Goal: Task Accomplishment & Management: Use online tool/utility

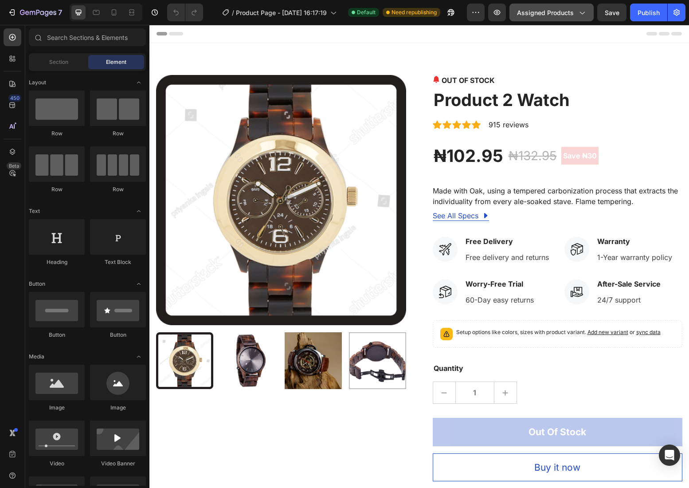
click at [581, 9] on icon "button" at bounding box center [581, 12] width 9 height 9
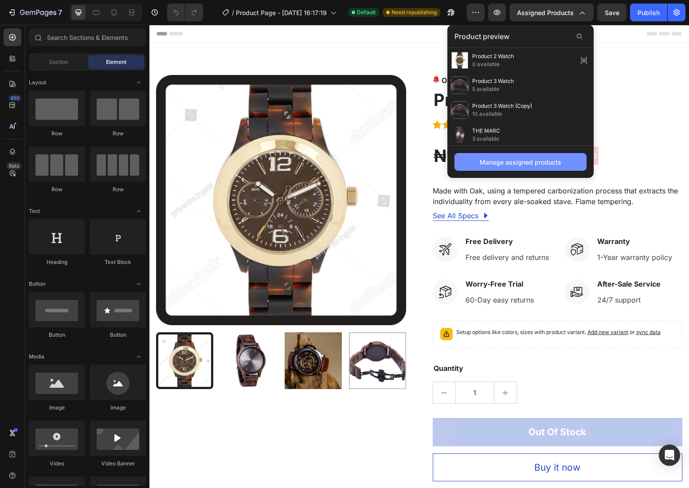
click at [509, 159] on div "Manage assigned products" at bounding box center [521, 161] width 82 height 9
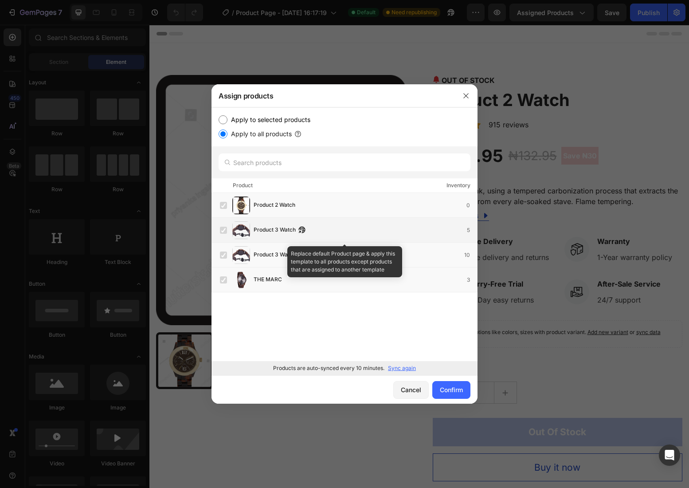
click at [273, 233] on span "Product 3 Watch" at bounding box center [275, 230] width 42 height 10
click at [277, 229] on span "Product 3 Watch" at bounding box center [275, 230] width 42 height 10
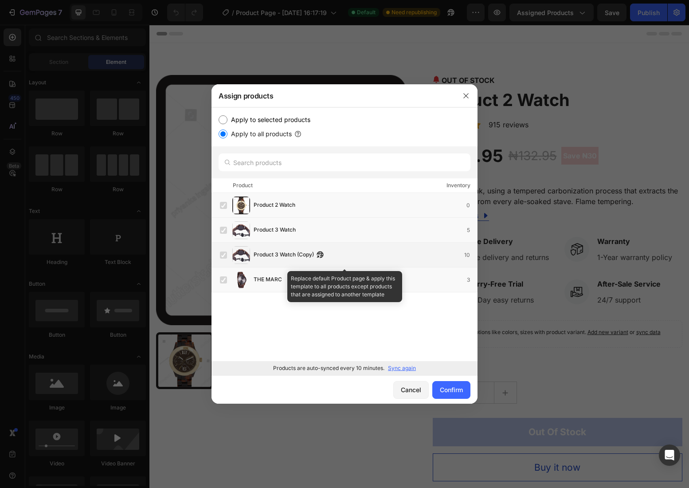
click at [265, 251] on span "Product 3 Watch (Copy)" at bounding box center [284, 255] width 60 height 10
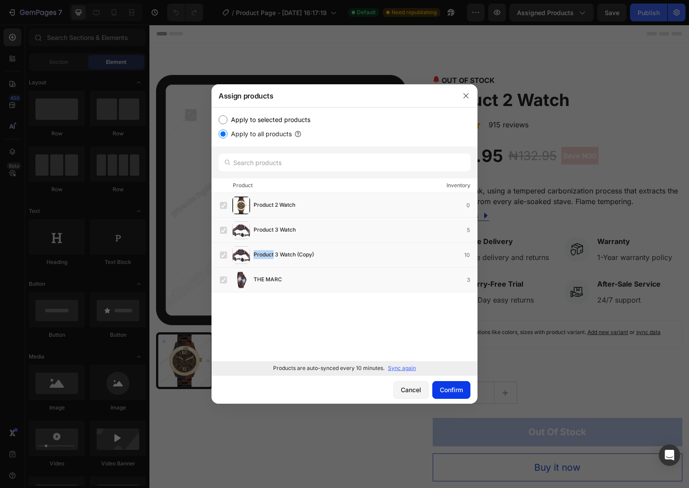
click at [448, 393] on div "Confirm" at bounding box center [451, 389] width 23 height 9
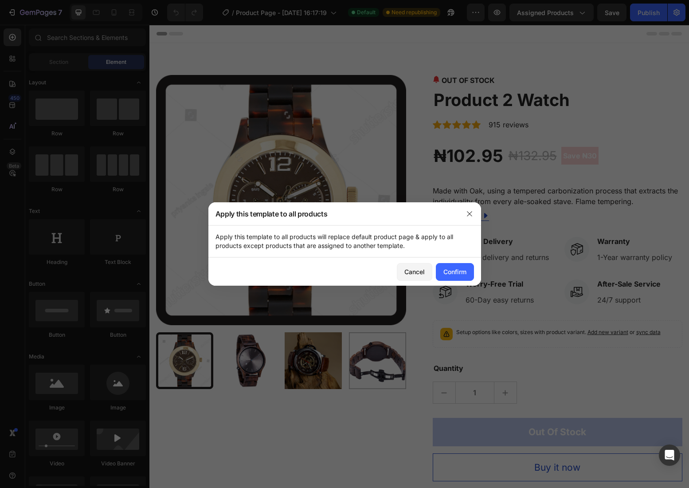
click at [467, 256] on div "Apply this template to all products will replace default product page & apply t…" at bounding box center [344, 241] width 273 height 32
click at [466, 265] on button "Confirm" at bounding box center [455, 272] width 38 height 18
